Goal: Transaction & Acquisition: Purchase product/service

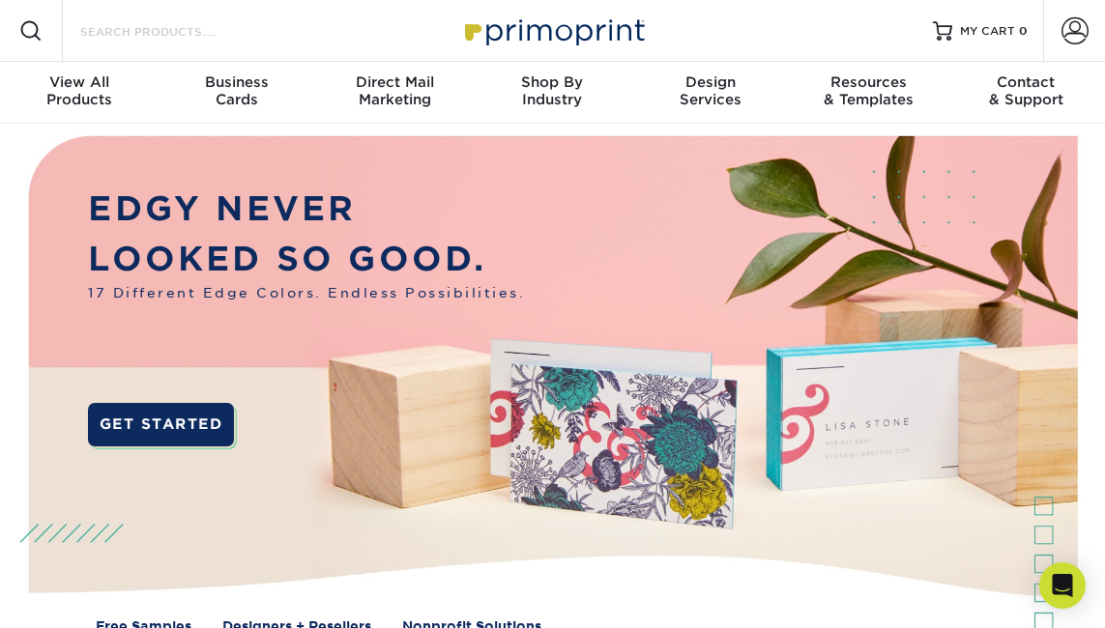
click at [164, 30] on input "Search Products" at bounding box center [172, 30] width 188 height 23
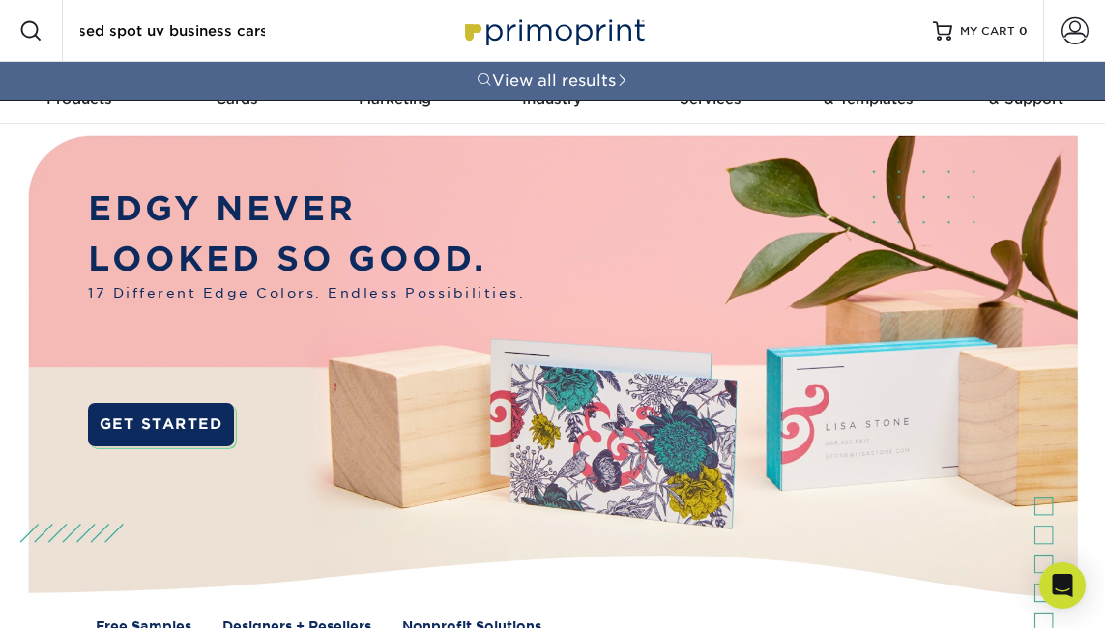
scroll to position [0, 27]
type input "raised spot uv business cars"
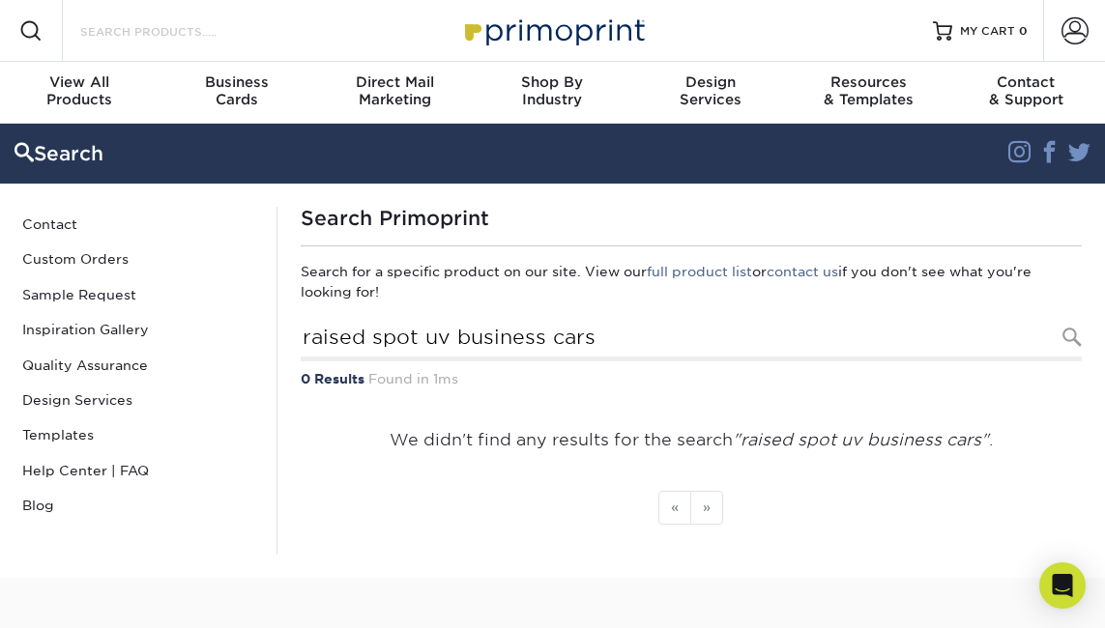
click at [140, 28] on input "Search Products" at bounding box center [172, 30] width 188 height 23
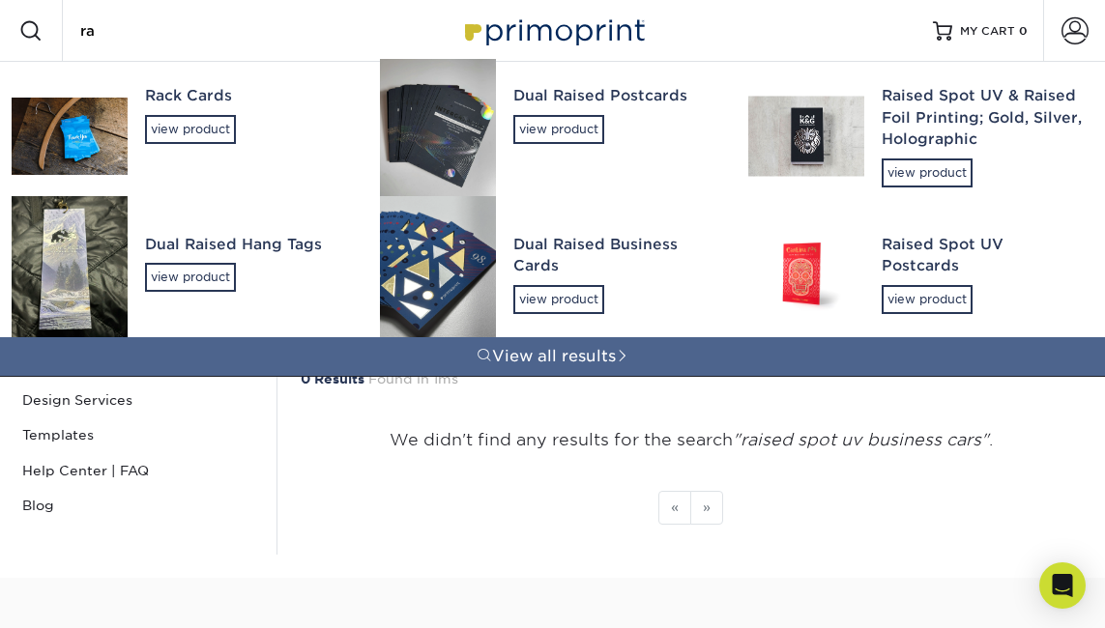
type input "ra"
click at [477, 289] on img at bounding box center [438, 273] width 116 height 155
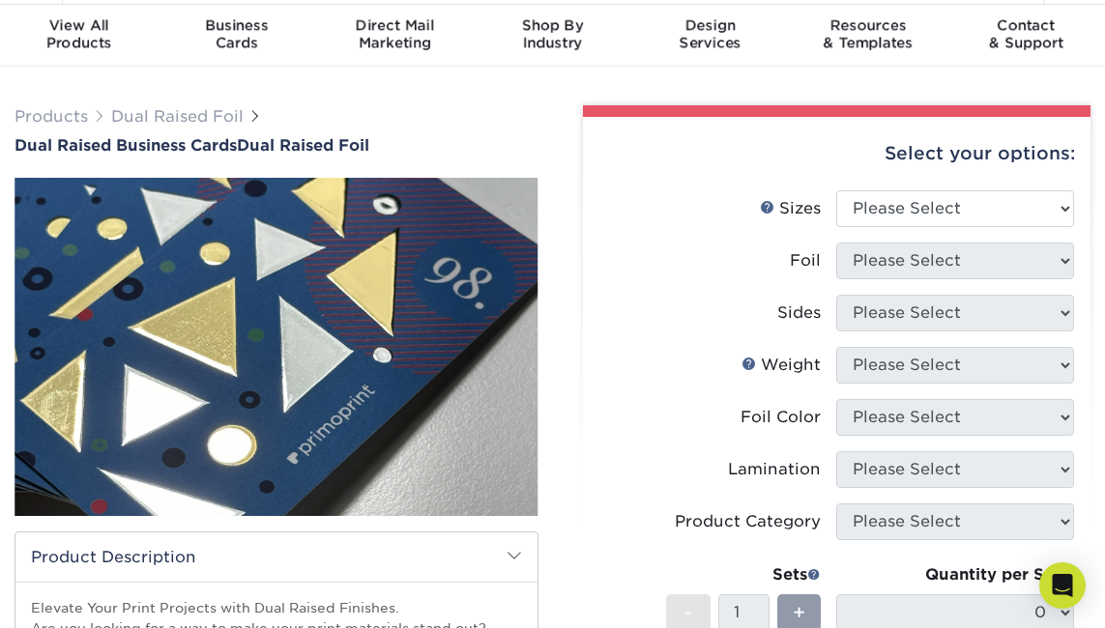
scroll to position [63, 0]
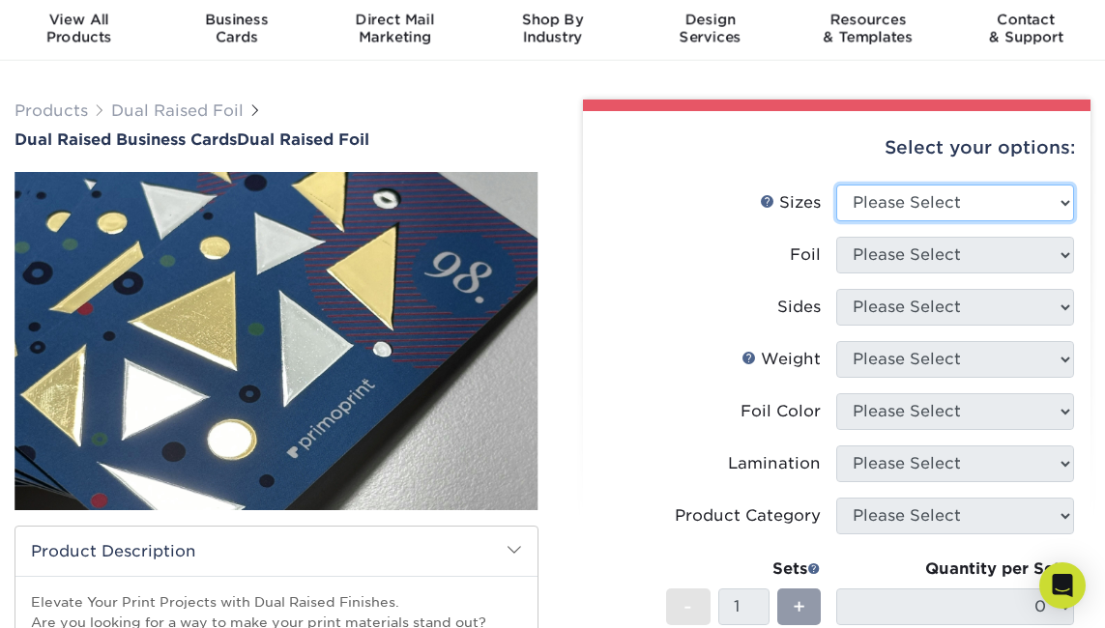
click at [895, 207] on select "Please Select 2" x 3.5"" at bounding box center [955, 203] width 238 height 37
select select "2.00x3.50"
click at [836, 185] on select "Please Select 2" x 3.5"" at bounding box center [955, 203] width 238 height 37
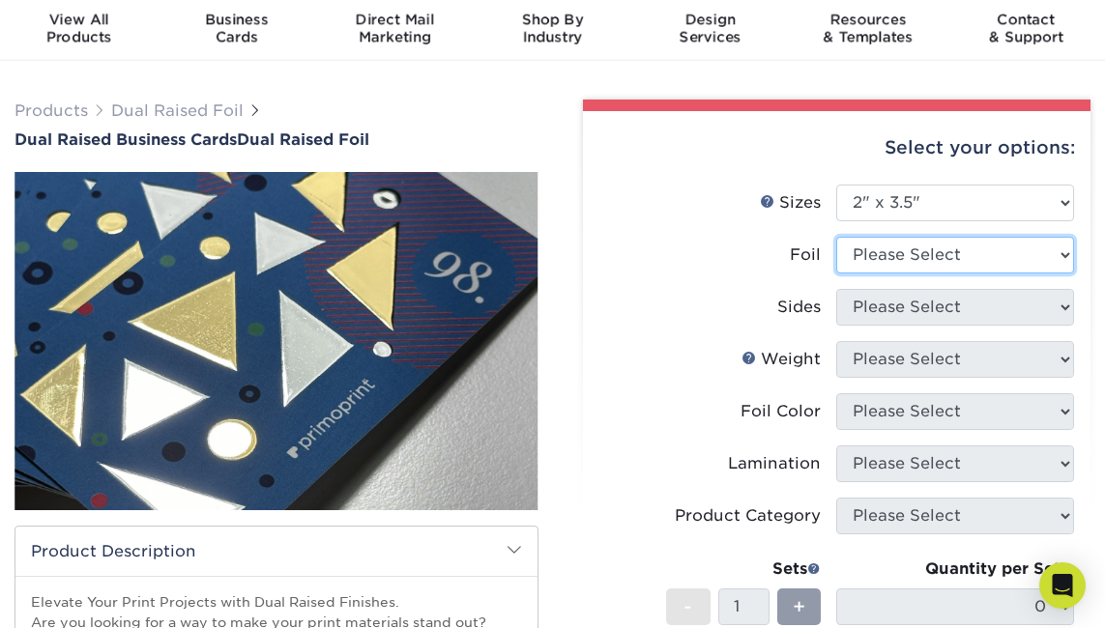
click at [924, 256] on select "Please Select Yes No" at bounding box center [955, 255] width 238 height 37
click at [809, 253] on div "Foil" at bounding box center [805, 255] width 31 height 23
click at [980, 254] on select "Please Select Yes No" at bounding box center [955, 255] width 238 height 37
select select "1"
click at [836, 237] on select "Please Select Yes No" at bounding box center [955, 255] width 238 height 37
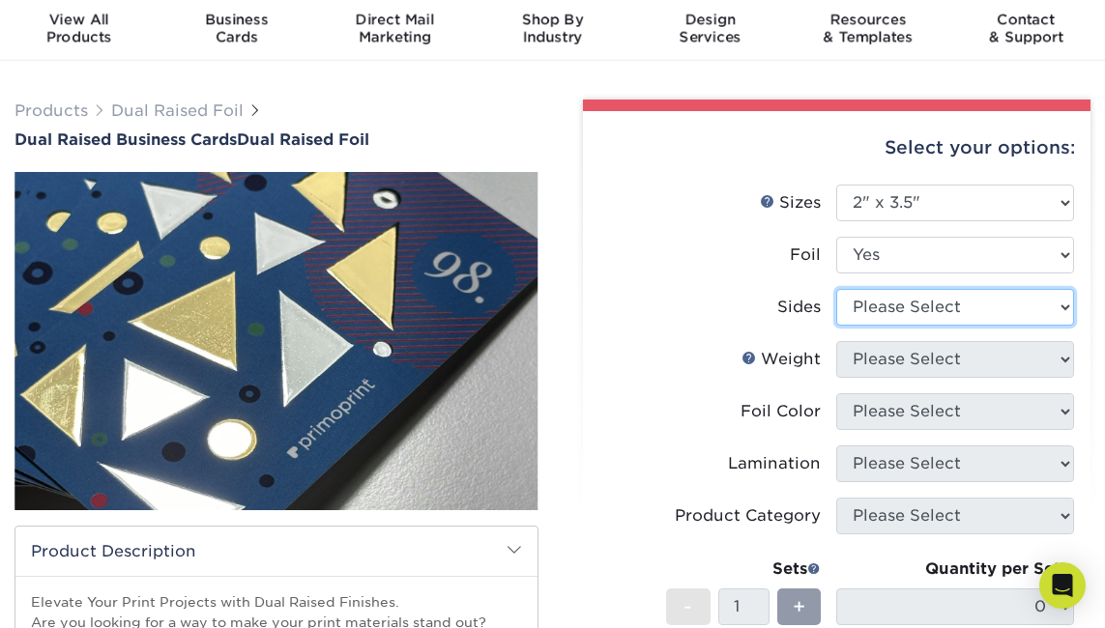
click at [906, 312] on select "Please Select 6/0 (4/0 with Two Foils on Front) 6/1 (4/1 with Two Foils on Fron…" at bounding box center [955, 307] width 238 height 37
click at [243, 27] on span "Business" at bounding box center [237, 19] width 158 height 17
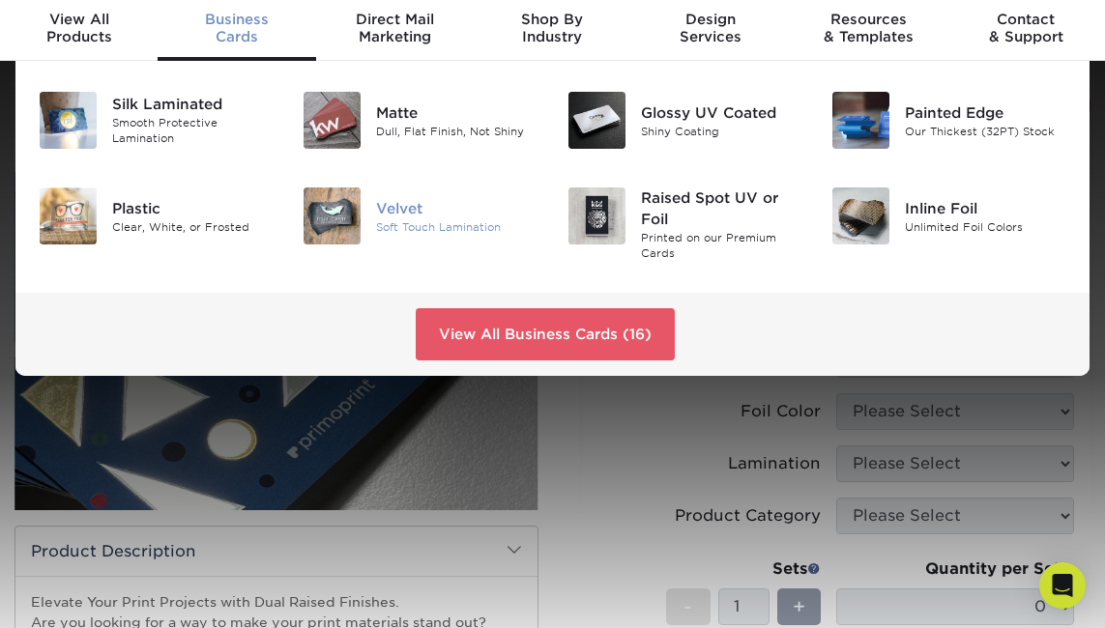
click at [414, 222] on div "Soft Touch Lamination" at bounding box center [456, 226] width 161 height 16
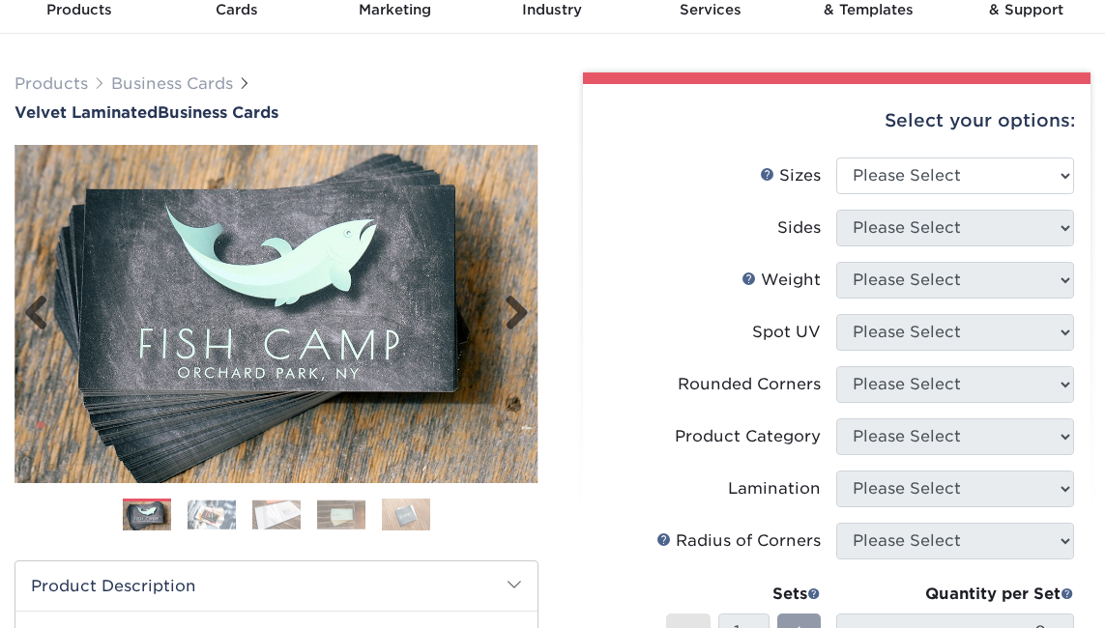
scroll to position [93, 0]
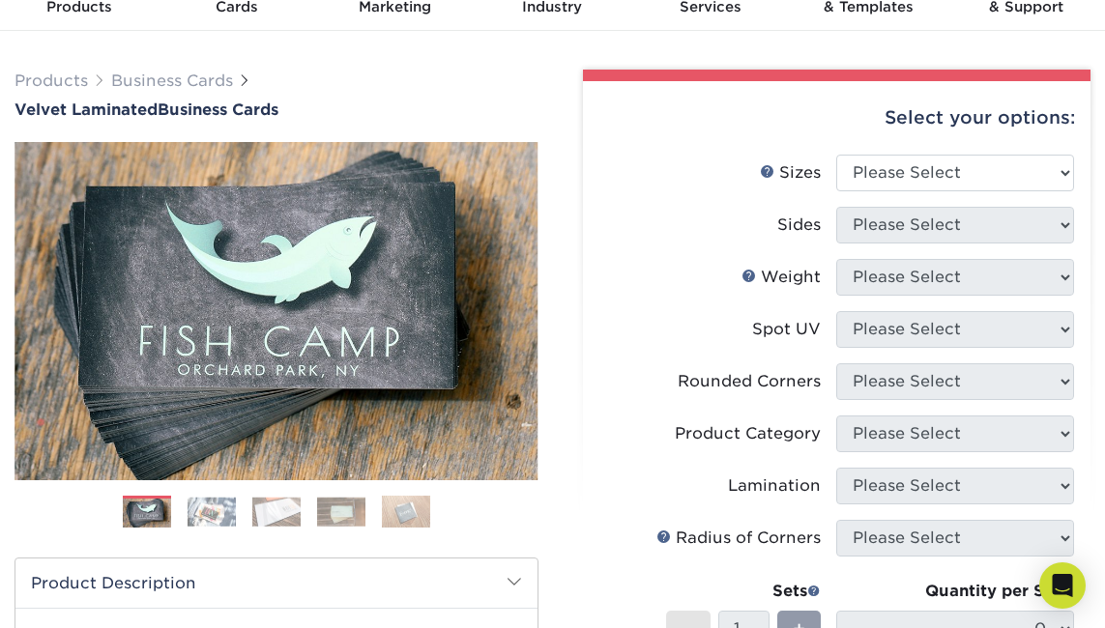
click at [208, 513] on img at bounding box center [212, 512] width 48 height 30
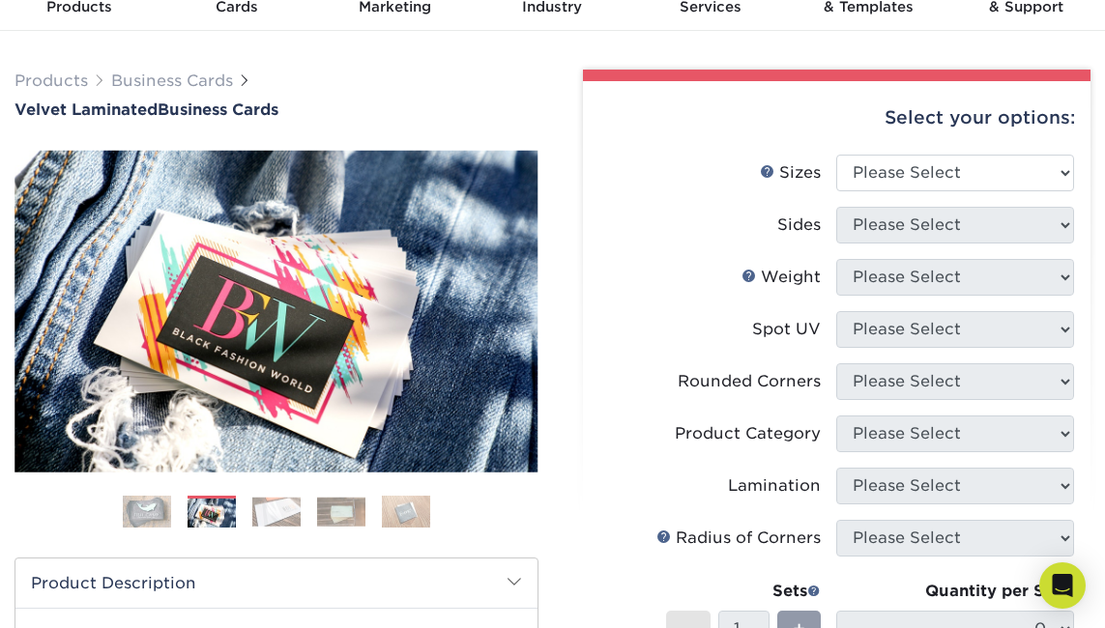
click at [261, 514] on img at bounding box center [276, 512] width 48 height 30
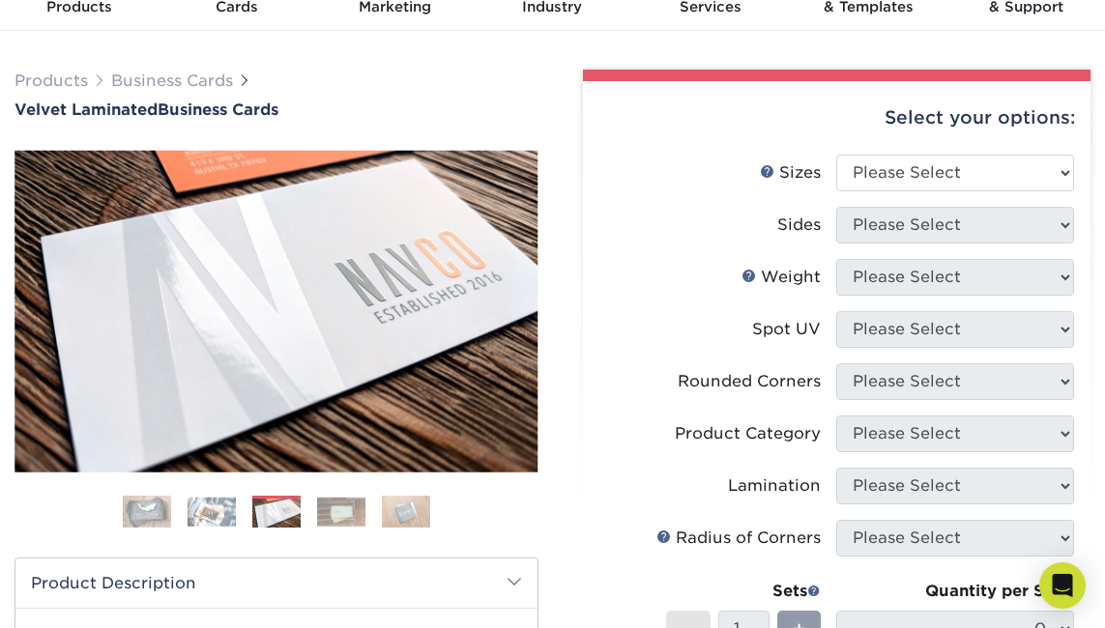
click at [332, 510] on img at bounding box center [341, 512] width 48 height 30
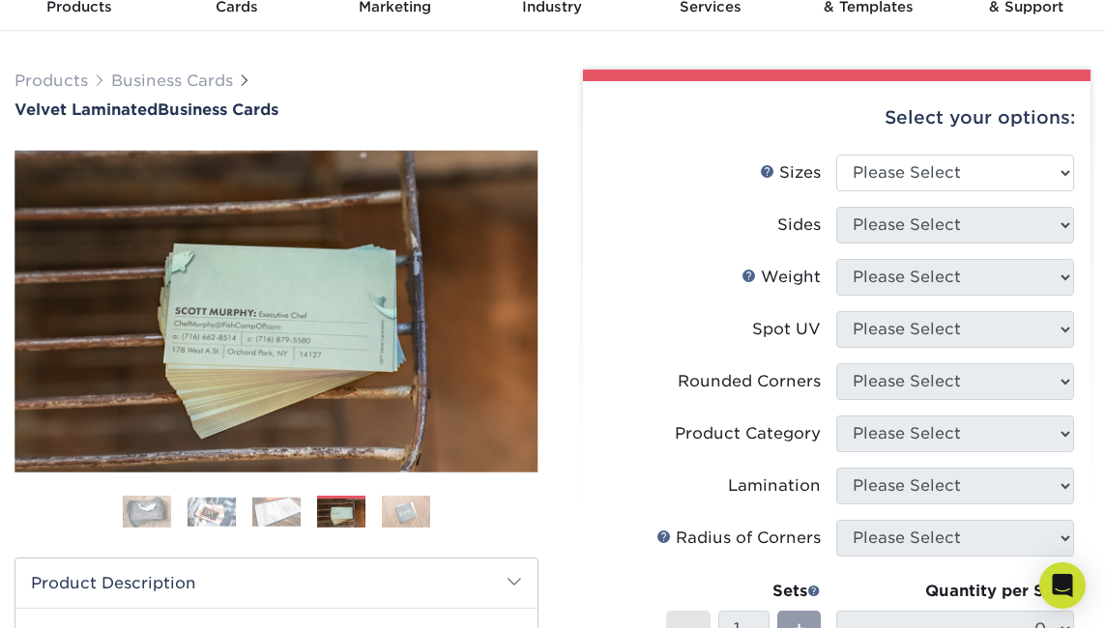
click at [412, 520] on img at bounding box center [406, 512] width 48 height 34
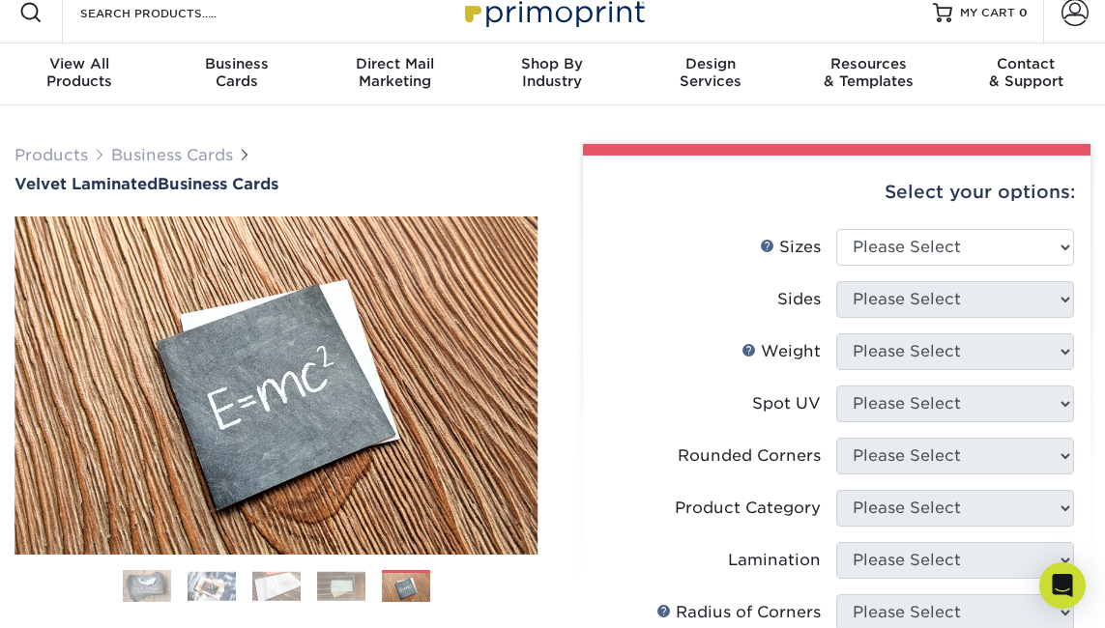
scroll to position [0, 0]
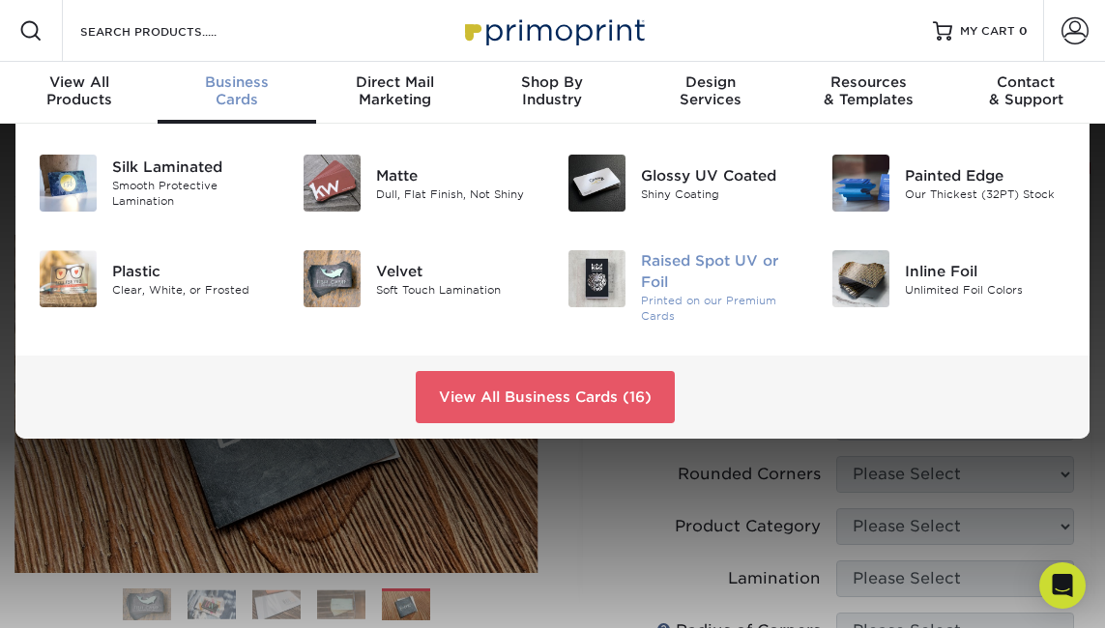
click at [623, 282] on img at bounding box center [596, 278] width 57 height 57
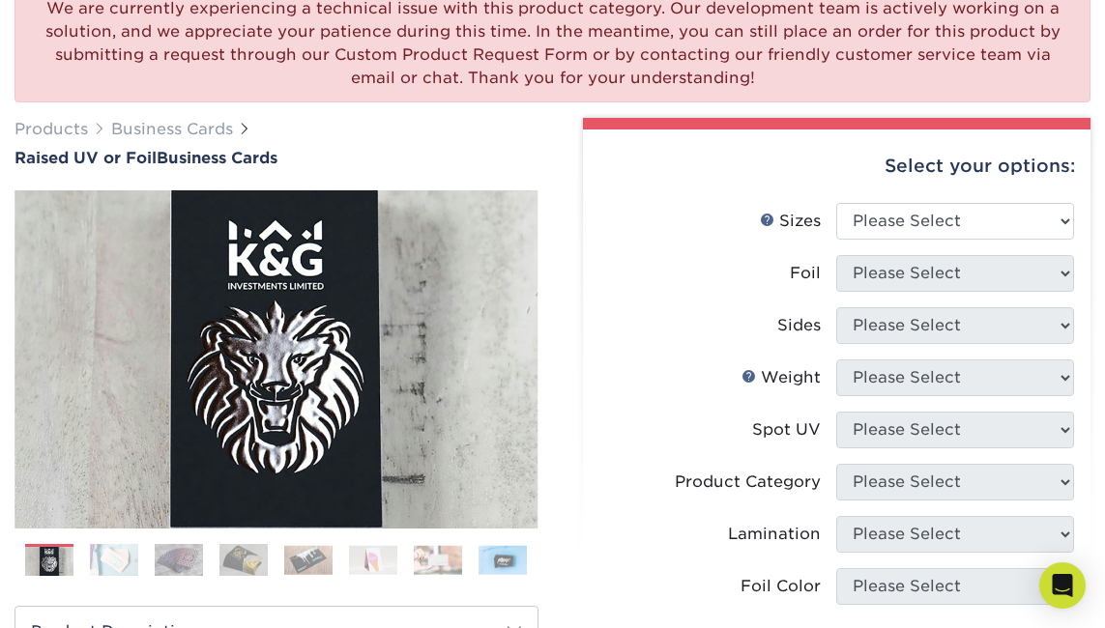
scroll to position [185, 0]
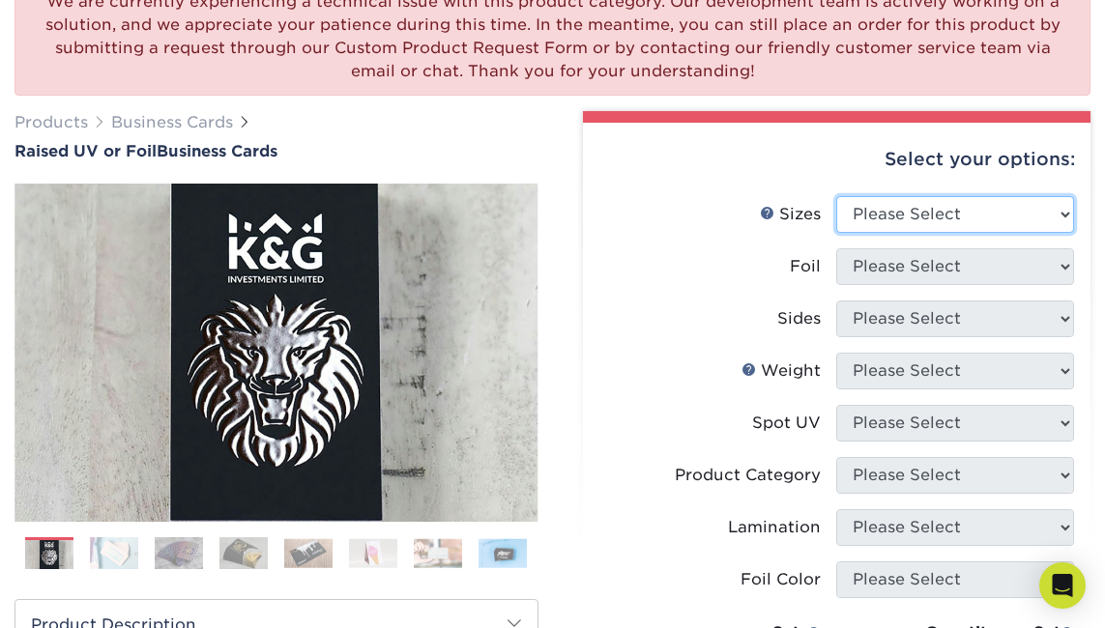
click at [883, 219] on select "Please Select 2" x 3.5" - Standard" at bounding box center [955, 214] width 238 height 37
select select "2.00x3.50"
click at [836, 196] on select "Please Select 2" x 3.5" - Standard" at bounding box center [955, 214] width 238 height 37
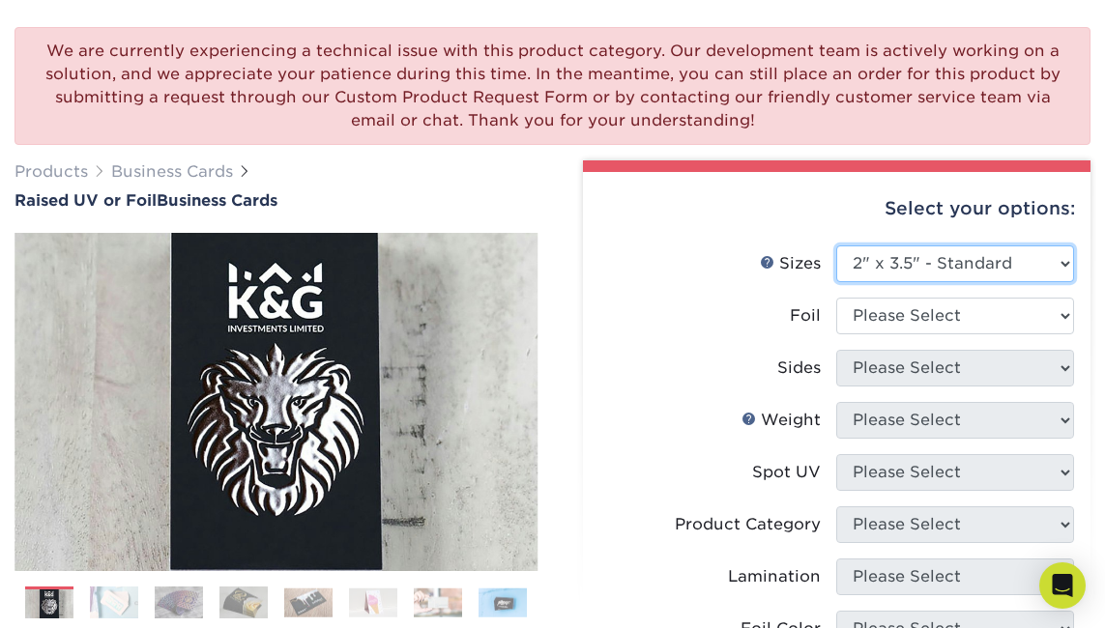
scroll to position [139, 0]
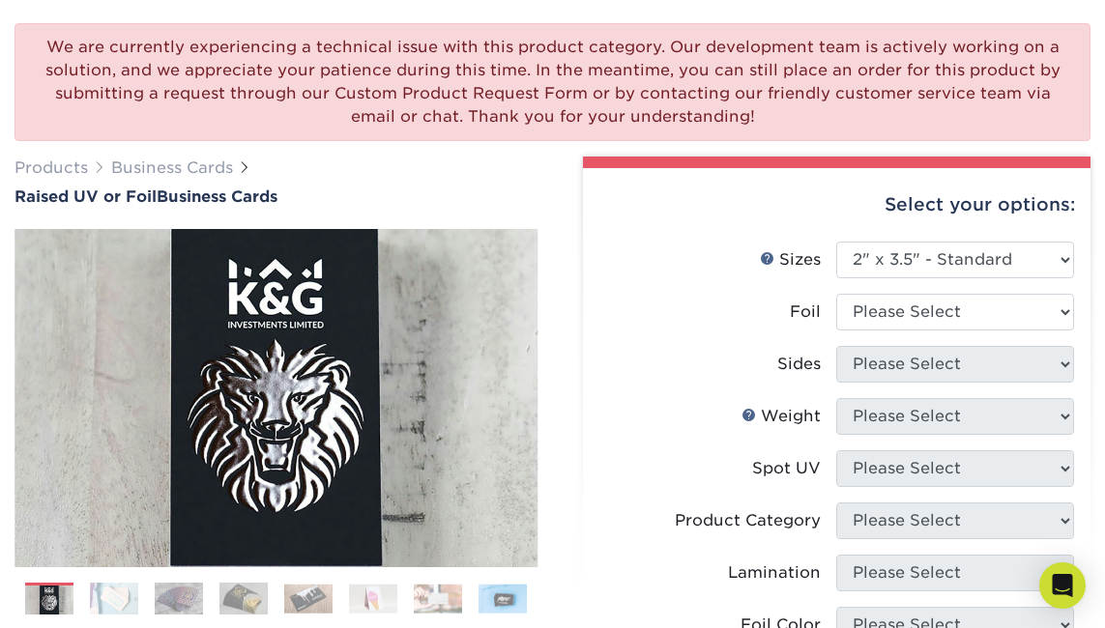
click at [238, 592] on img at bounding box center [243, 599] width 48 height 34
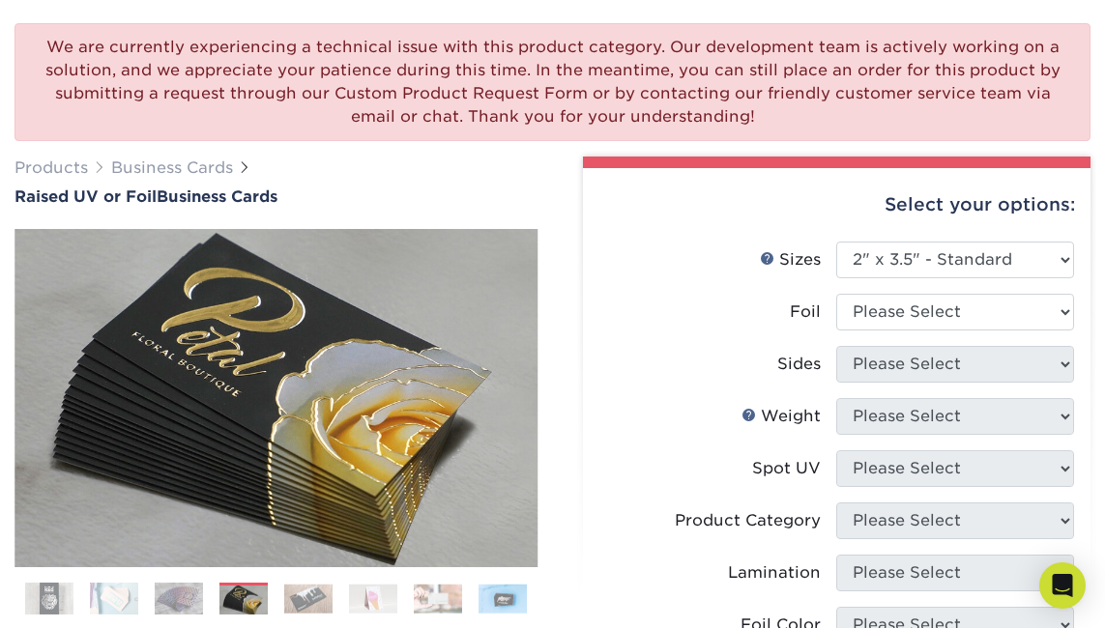
click at [323, 605] on img at bounding box center [308, 599] width 48 height 30
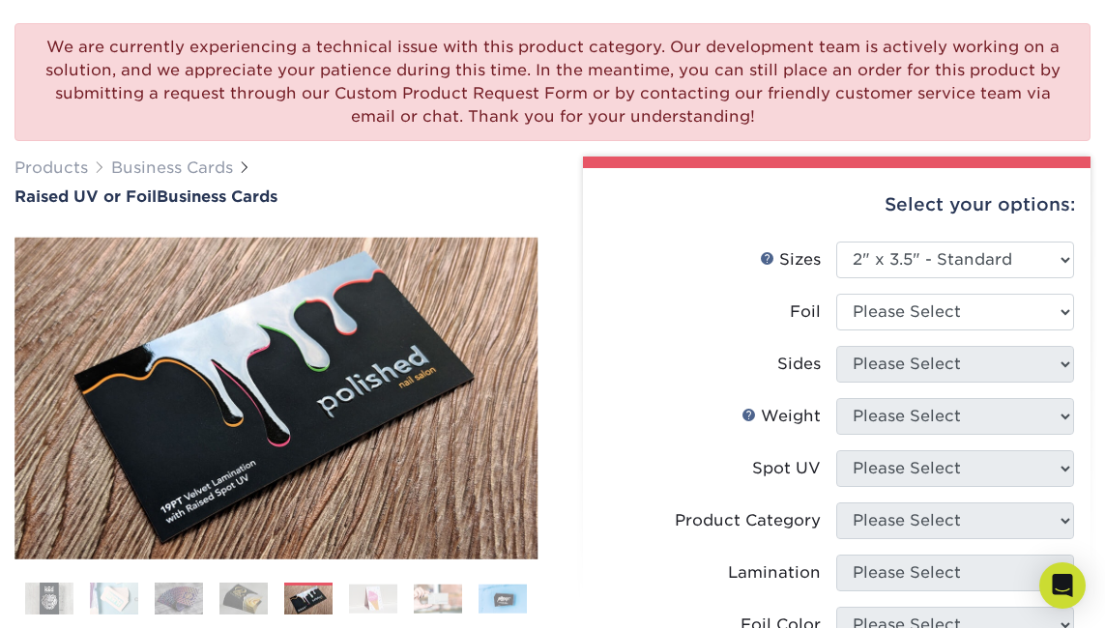
click at [215, 611] on ol at bounding box center [276, 606] width 524 height 46
click at [178, 613] on img at bounding box center [179, 599] width 48 height 34
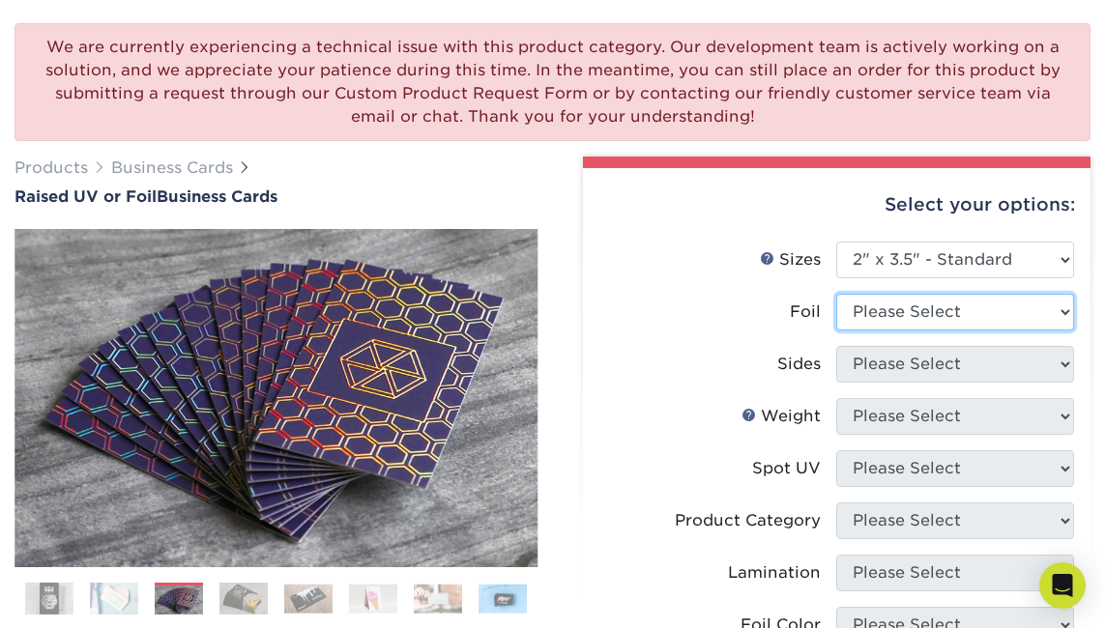
click at [869, 329] on select "Please Select No Yes" at bounding box center [955, 312] width 238 height 37
select select "1"
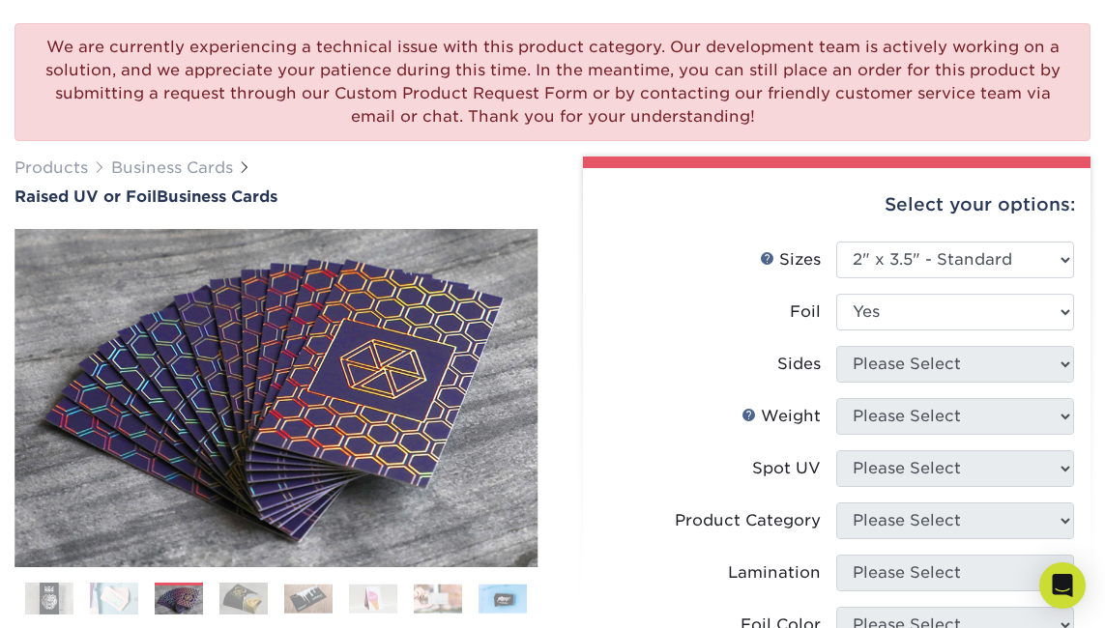
click at [836, 294] on select "Please Select No Yes" at bounding box center [955, 312] width 238 height 37
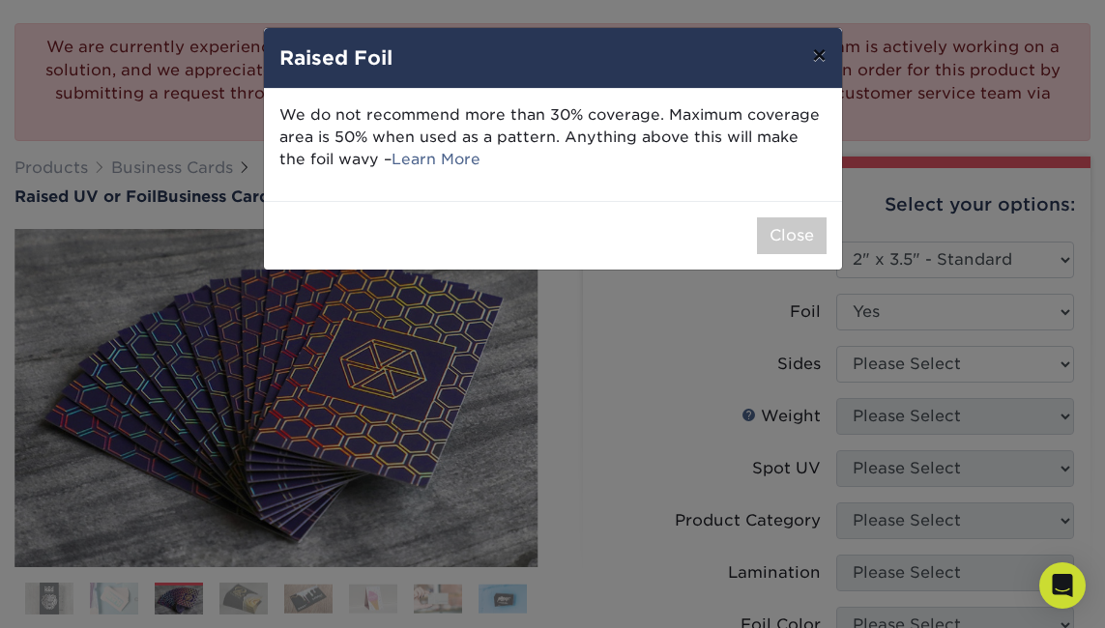
click at [824, 55] on button "×" at bounding box center [818, 55] width 44 height 54
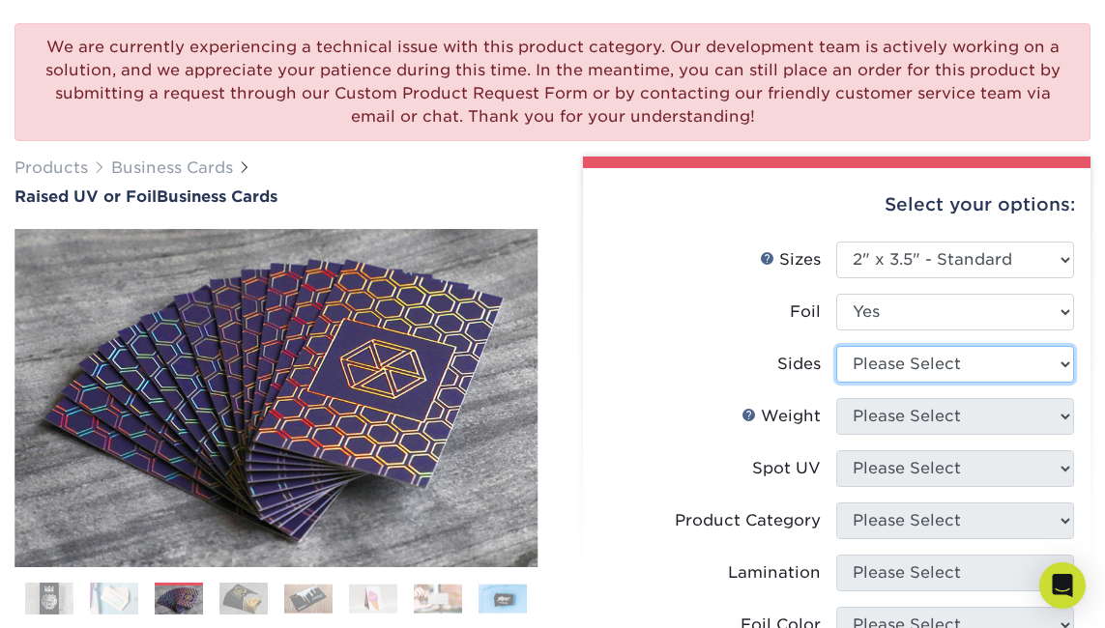
click at [888, 370] on select "Please Select Print Both Sides - Foil Both Sides Print Both Sides - Foil Front …" at bounding box center [955, 364] width 238 height 37
select select "34527644-b4fd-4ffb-9092-1318eefcd9d9"
click at [836, 346] on select "Please Select Print Both Sides - Foil Both Sides Print Both Sides - Foil Front …" at bounding box center [955, 364] width 238 height 37
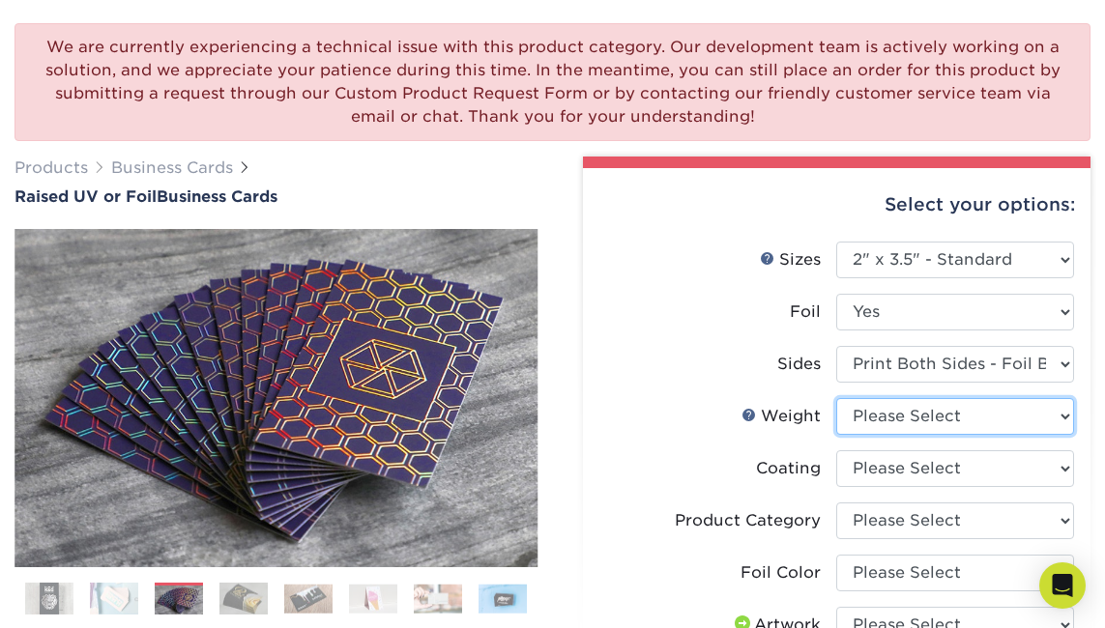
click at [900, 421] on select "Please Select 16PT" at bounding box center [955, 416] width 238 height 37
select select "16PT"
click at [836, 398] on select "Please Select 16PT" at bounding box center [955, 416] width 238 height 37
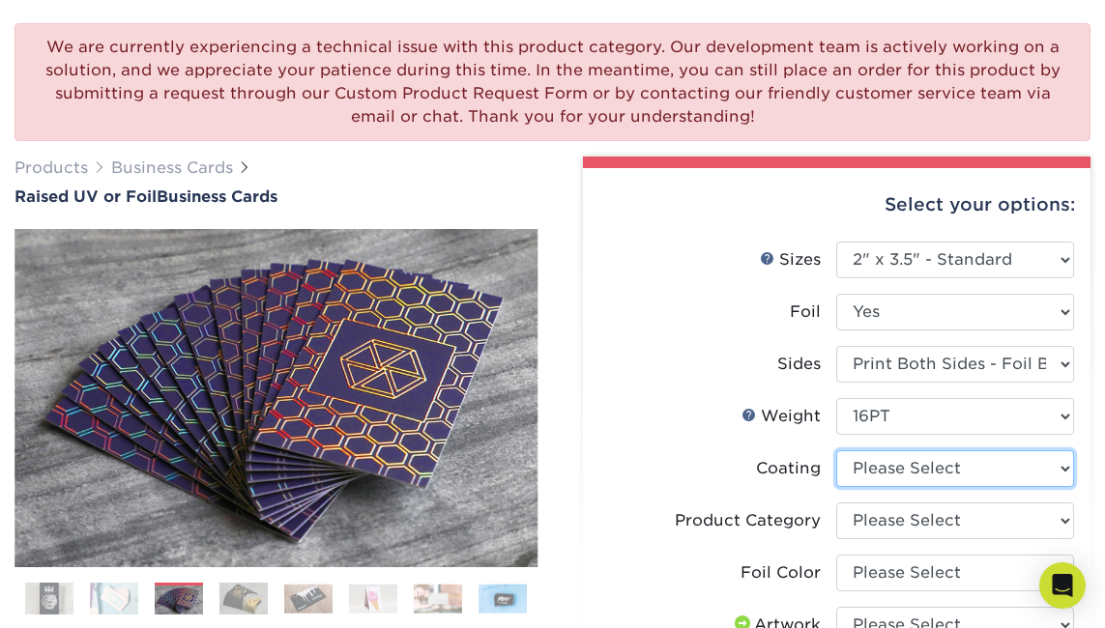
click at [910, 468] on select at bounding box center [955, 468] width 238 height 37
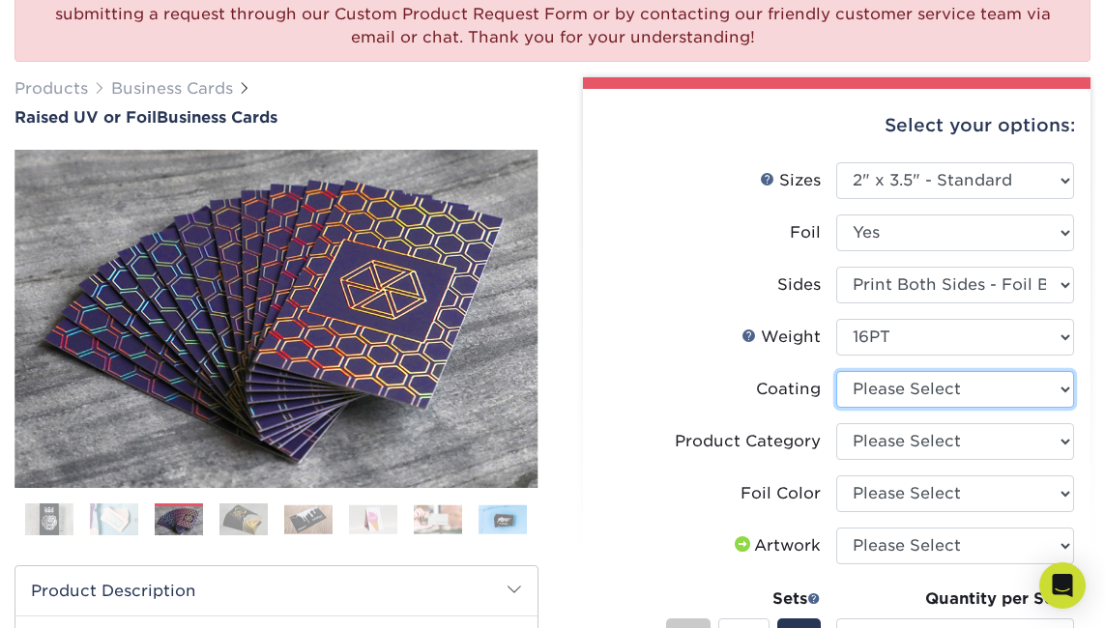
scroll to position [237, 0]
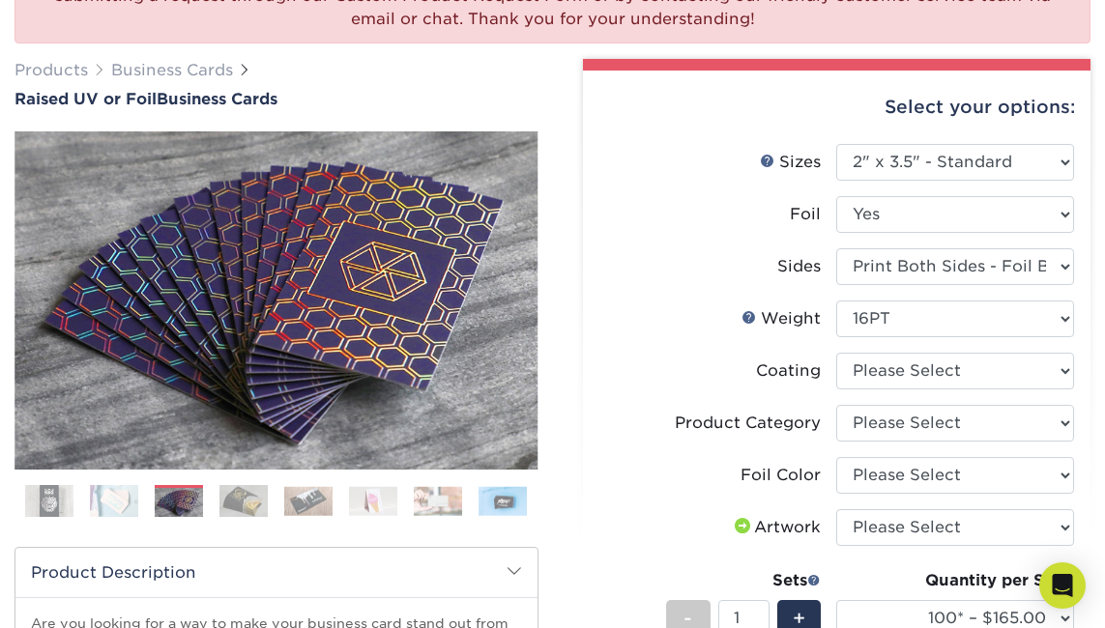
click at [506, 502] on img at bounding box center [502, 501] width 48 height 30
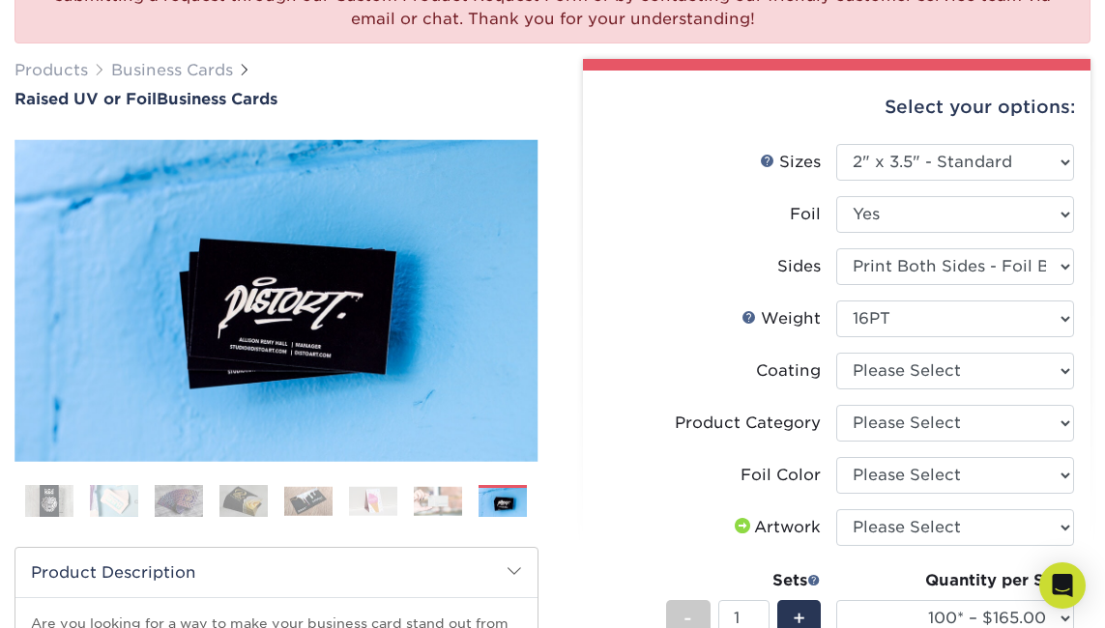
click at [456, 503] on img at bounding box center [438, 501] width 48 height 30
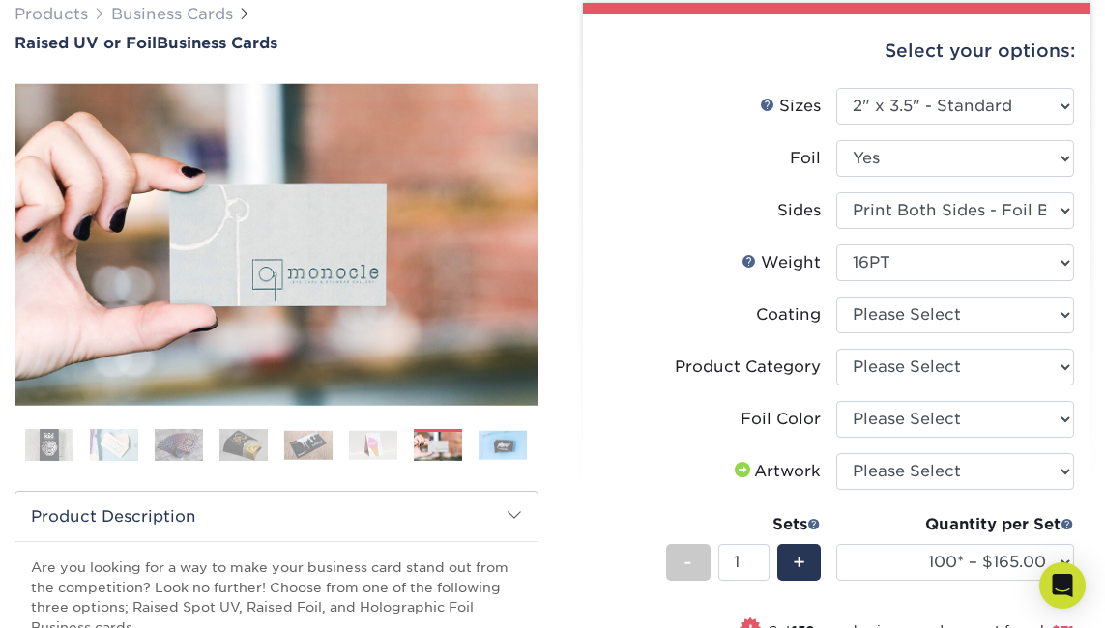
scroll to position [302, 0]
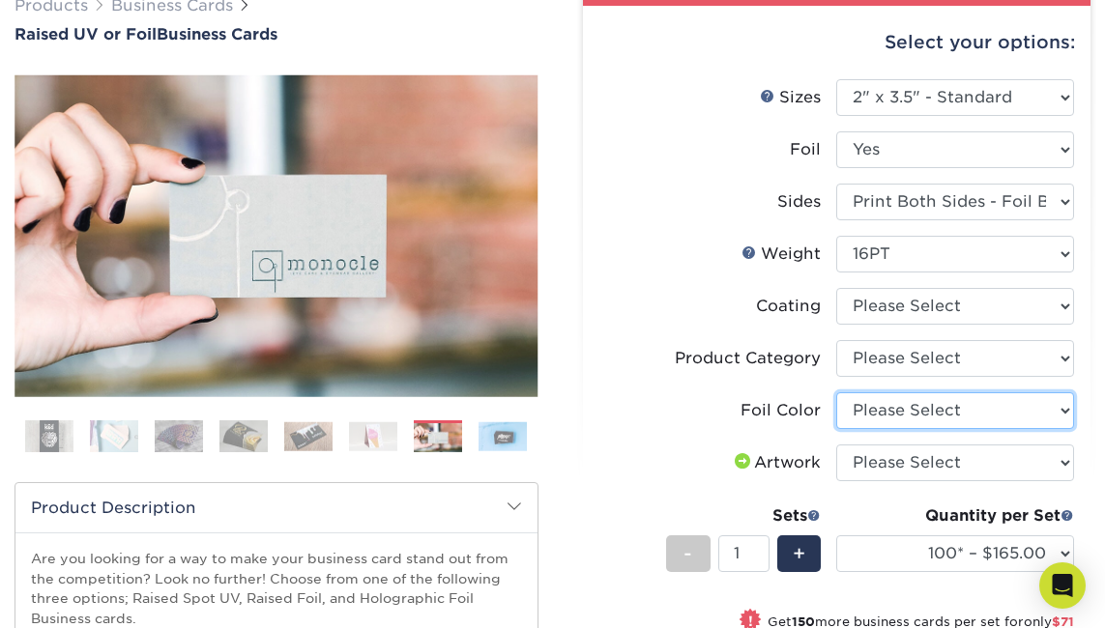
click at [879, 410] on select "Please Select Silver Foil Gold Foil Holographic Foil" at bounding box center [955, 410] width 238 height 37
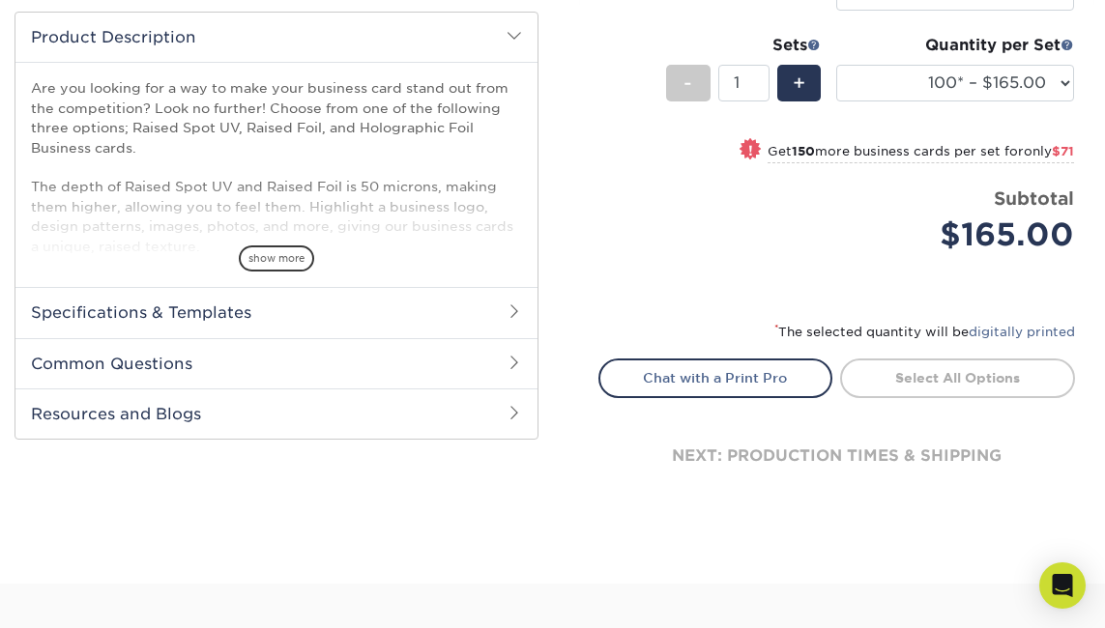
scroll to position [777, 0]
